Goal: Use online tool/utility: Utilize a website feature to perform a specific function

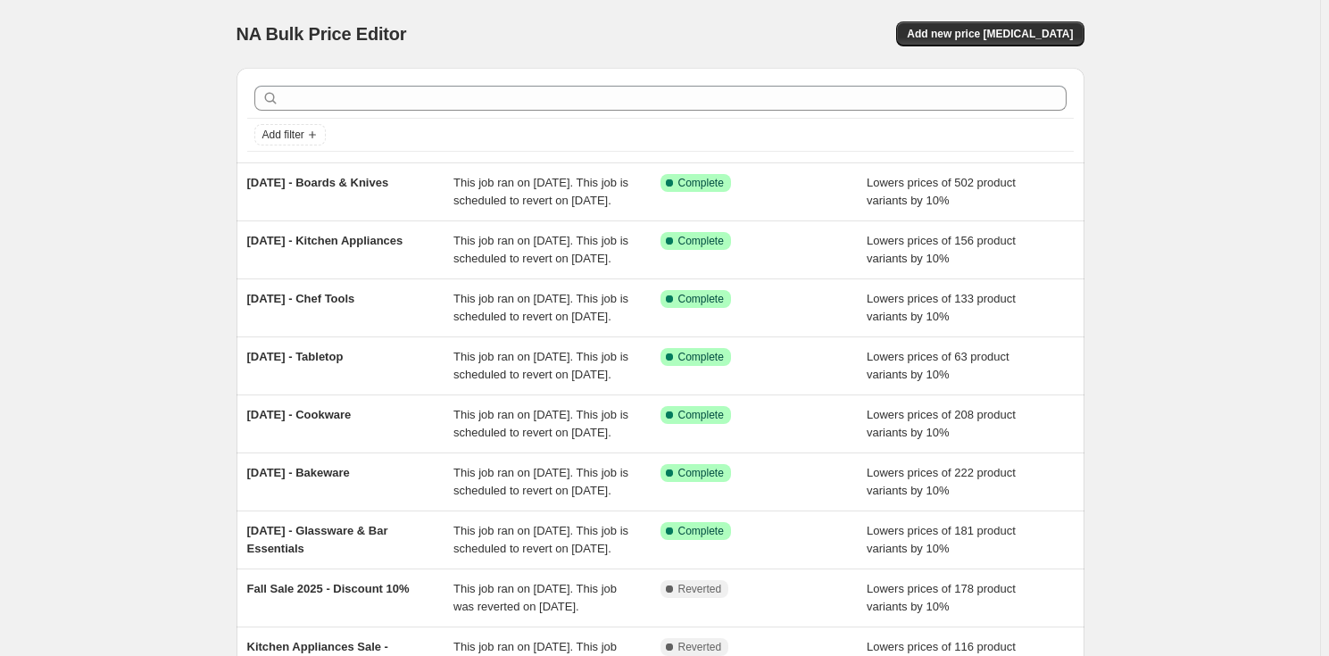
click at [573, 29] on div "NA Bulk Price Editor" at bounding box center [440, 33] width 408 height 25
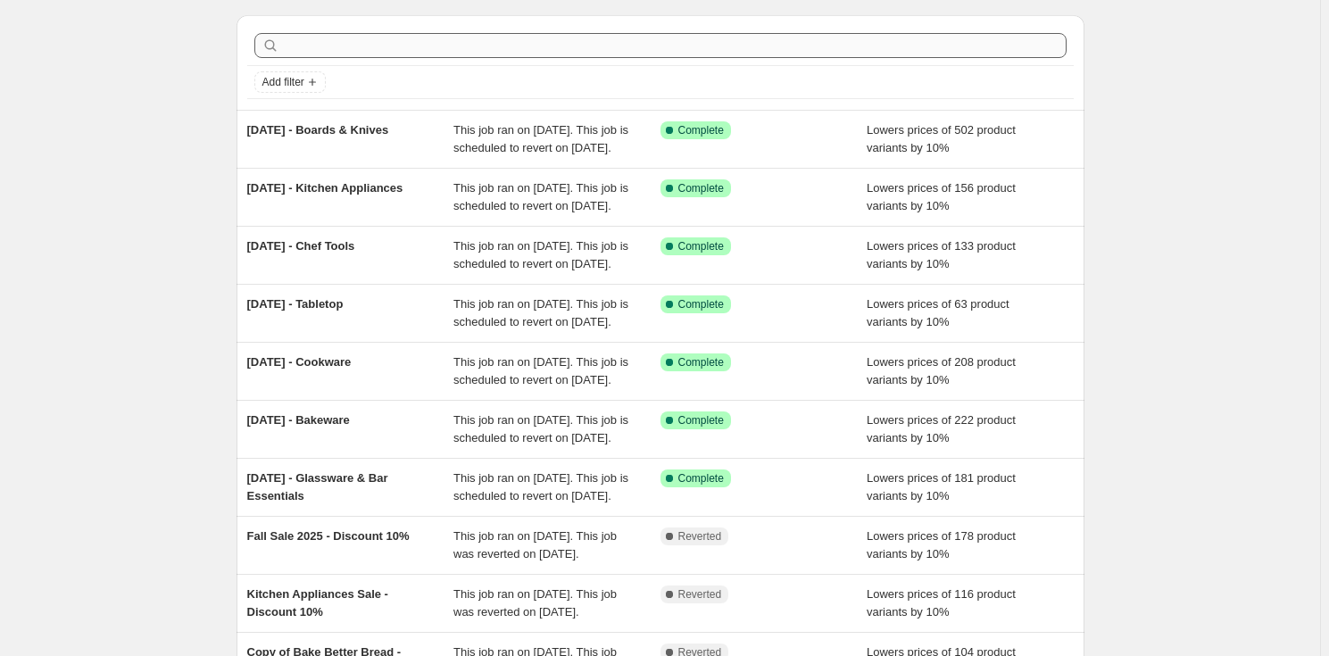
scroll to position [80, 0]
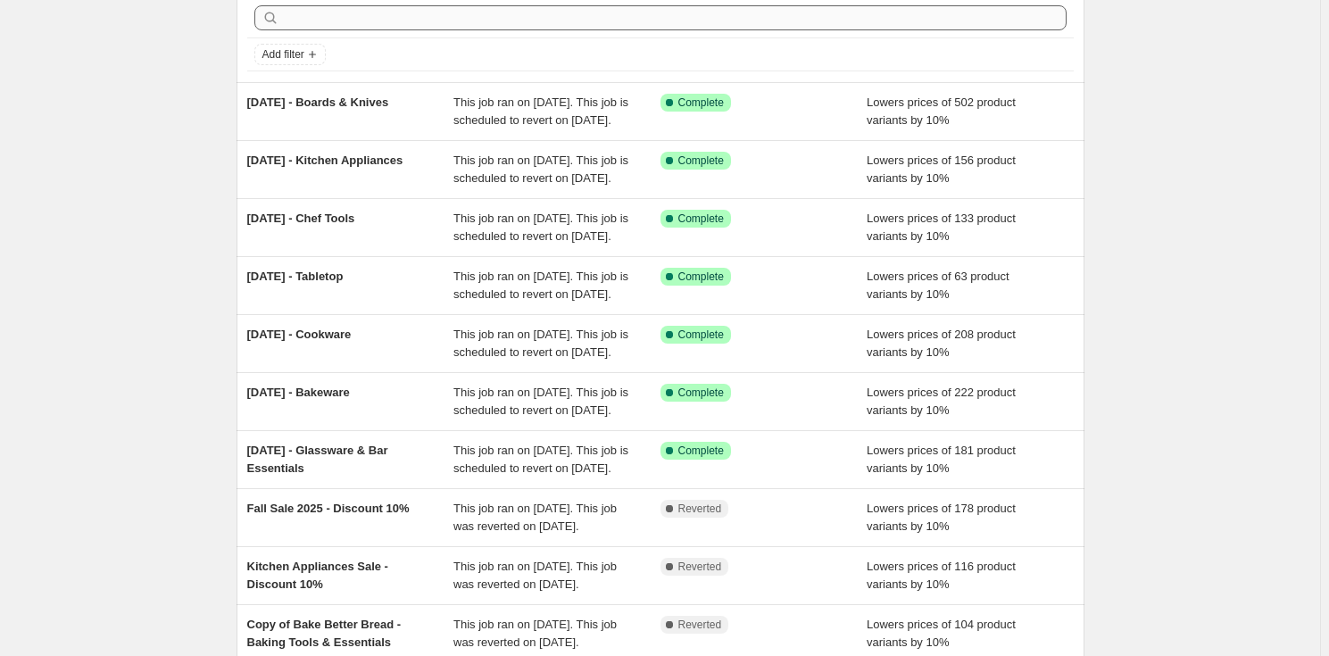
drag, startPoint x: 1141, startPoint y: 170, endPoint x: 654, endPoint y: 17, distance: 510.9
click at [1141, 170] on div "NA Bulk Price Editor. This page is ready NA Bulk Price Editor Add new price [ME…" at bounding box center [660, 379] width 1320 height 919
